Goal: Book appointment/travel/reservation

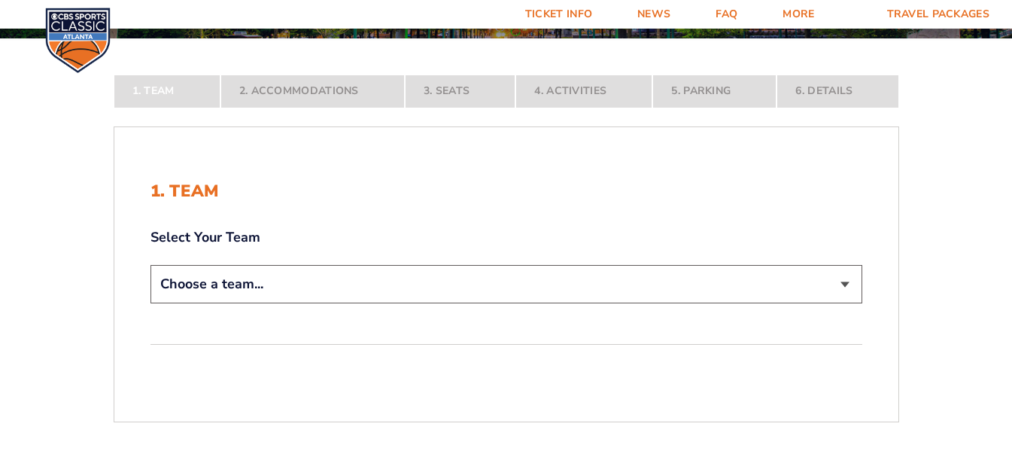
scroll to position [226, 0]
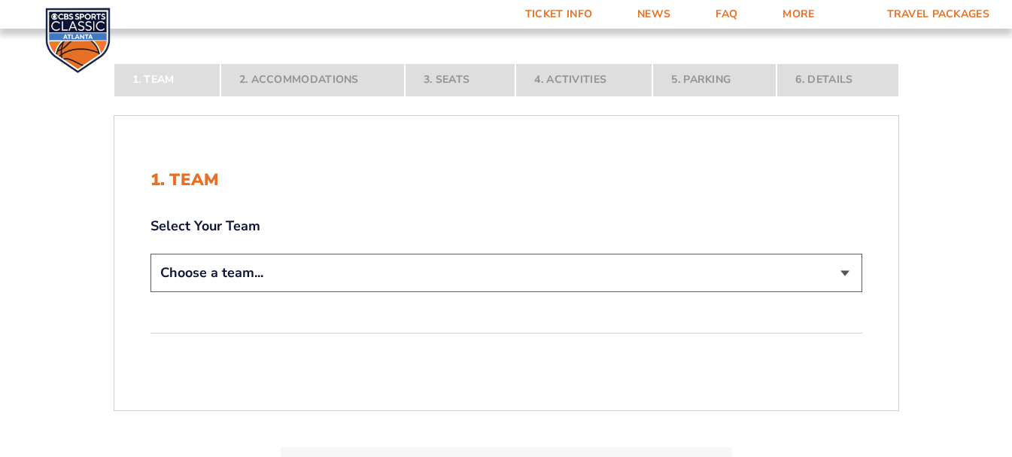
click at [844, 270] on select "Choose a team... [US_STATE] Wildcats [US_STATE] State Buckeyes [US_STATE] Tar H…" at bounding box center [507, 273] width 712 height 38
select select "20108"
click at [151, 292] on select "Choose a team... [US_STATE] Wildcats [US_STATE] State Buckeyes [US_STATE] Tar H…" at bounding box center [507, 273] width 712 height 38
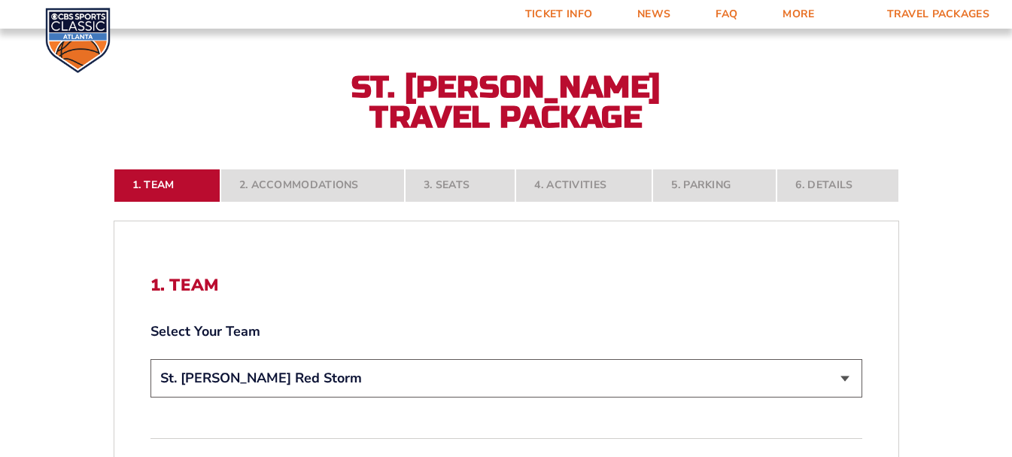
scroll to position [301, 0]
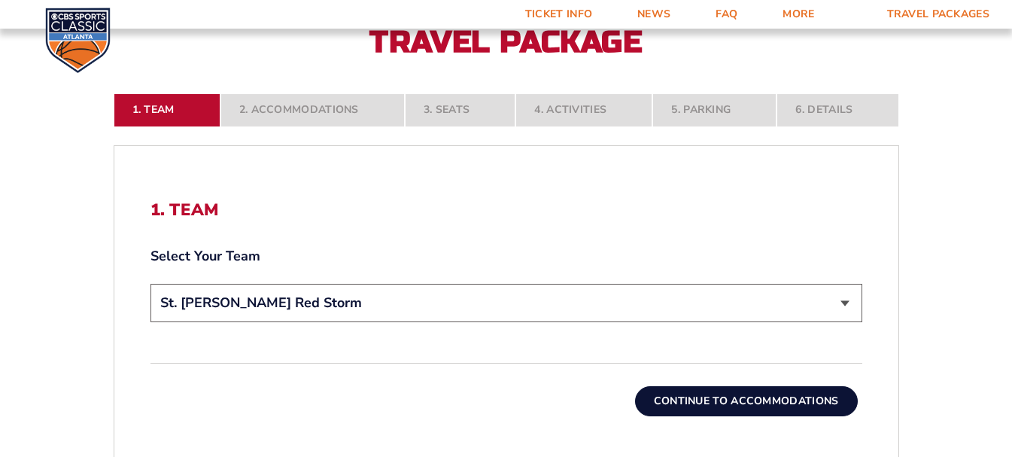
click at [759, 399] on button "Continue To Accommodations" at bounding box center [746, 401] width 223 height 30
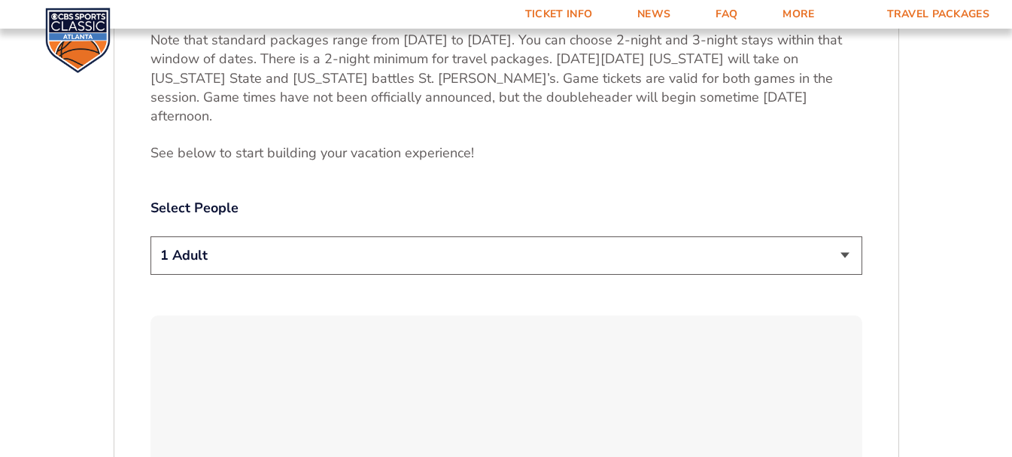
scroll to position [742, 0]
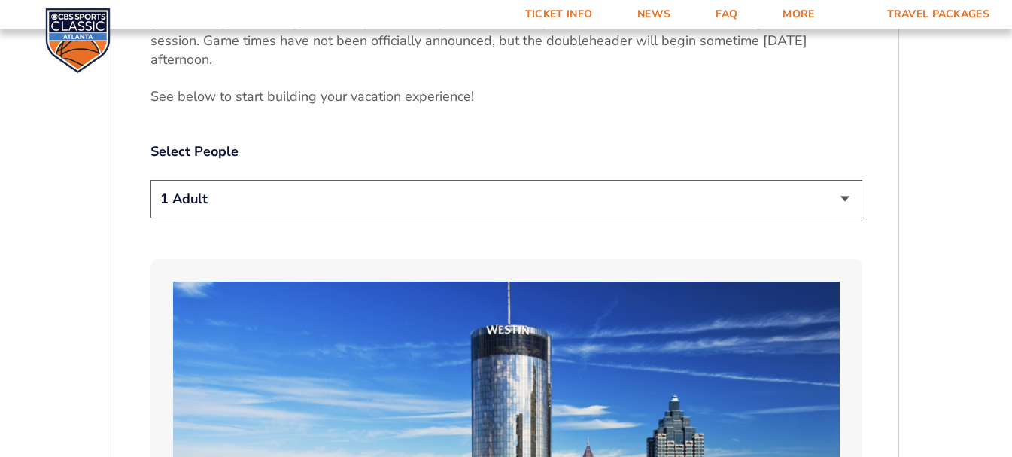
click at [847, 182] on select "1 Adult 2 Adults 3 Adults 4 Adults 2 Adults + 1 Child 2 Adults + 2 Children 2 A…" at bounding box center [507, 199] width 712 height 38
select select "2 Adults"
click at [151, 180] on select "1 Adult 2 Adults 3 Adults 4 Adults 2 Adults + 1 Child 2 Adults + 2 Children 2 A…" at bounding box center [507, 199] width 712 height 38
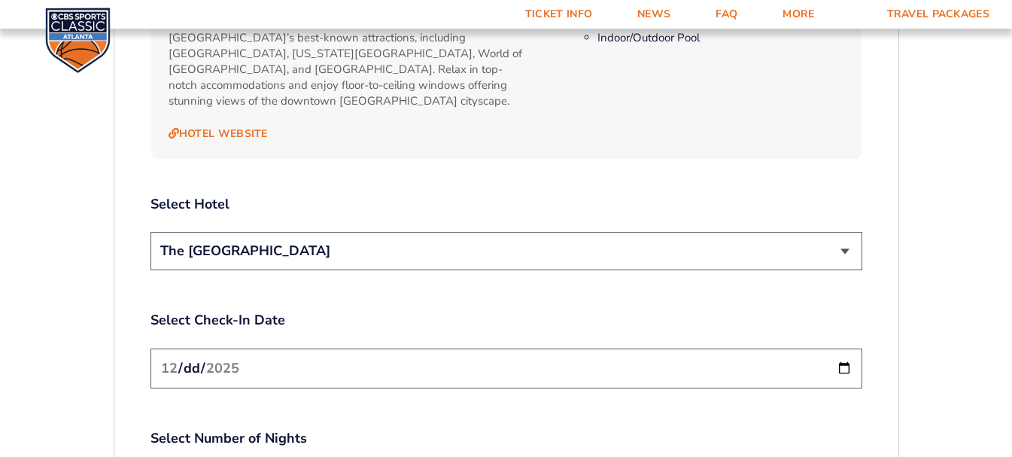
scroll to position [1645, 0]
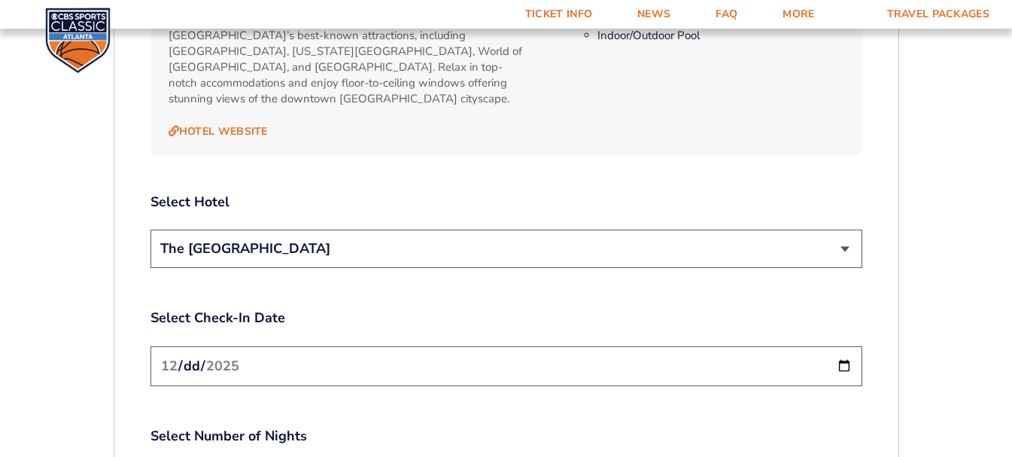
click at [324, 346] on input "[DATE]" at bounding box center [507, 366] width 712 height 40
click at [850, 346] on input "[DATE]" at bounding box center [507, 366] width 712 height 40
click at [847, 346] on input "[DATE]" at bounding box center [507, 366] width 712 height 40
type input "[DATE]"
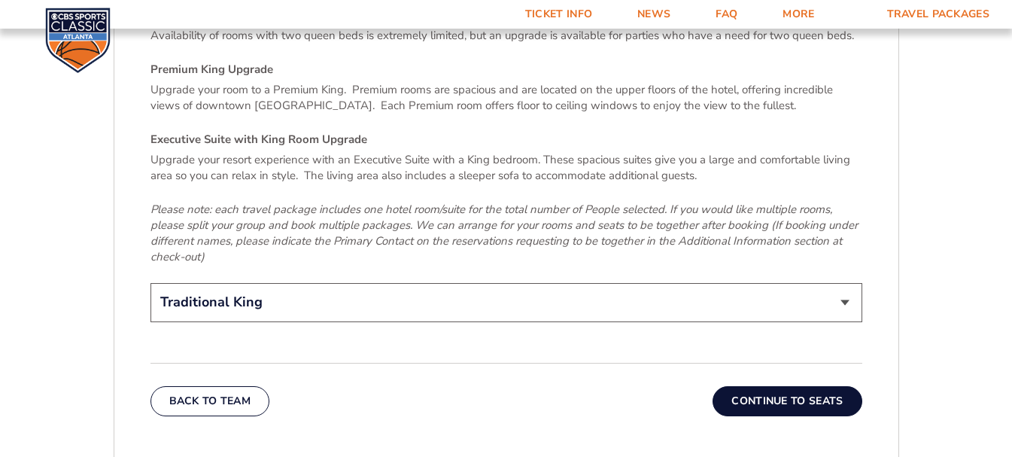
scroll to position [2322, 0]
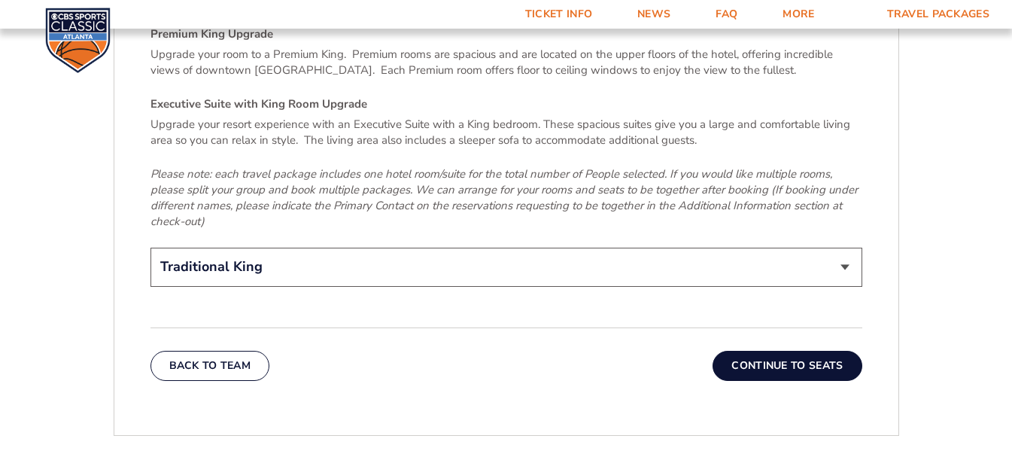
click at [805, 351] on button "Continue To Seats" at bounding box center [787, 366] width 149 height 30
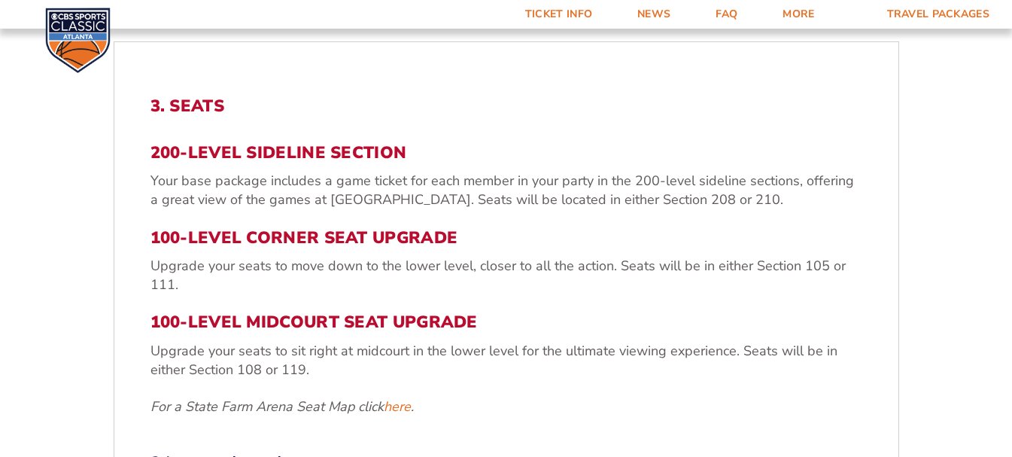
scroll to position [441, 0]
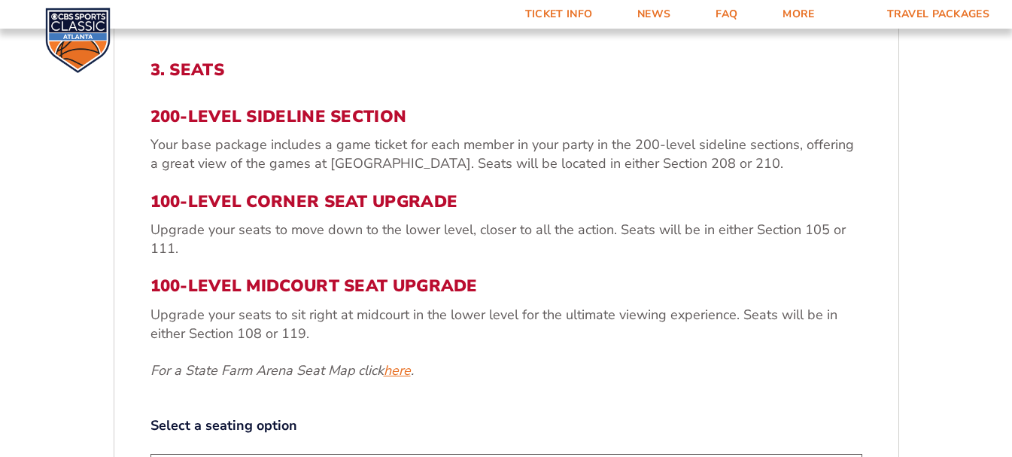
click at [400, 366] on link "here" at bounding box center [397, 370] width 27 height 19
